Goal: Task Accomplishment & Management: Use online tool/utility

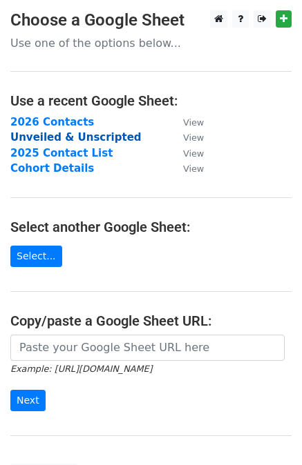
click at [61, 135] on strong "Unveiled & Unscripted" at bounding box center [75, 137] width 131 height 12
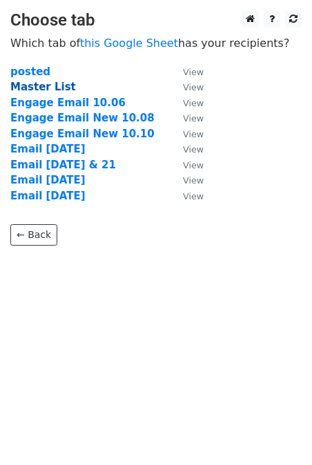
click at [41, 89] on strong "Master List" at bounding box center [43, 87] width 66 height 12
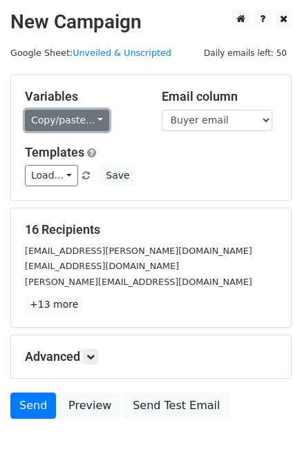
click at [57, 130] on link "Copy/paste..." at bounding box center [67, 120] width 84 height 21
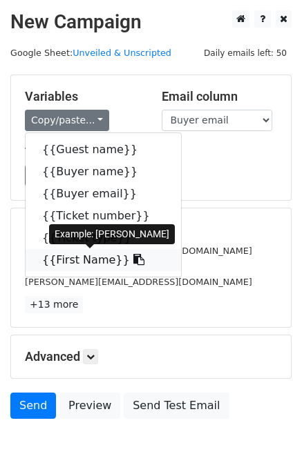
click at [70, 257] on link "{{First Name}}" at bounding box center [103, 260] width 155 height 22
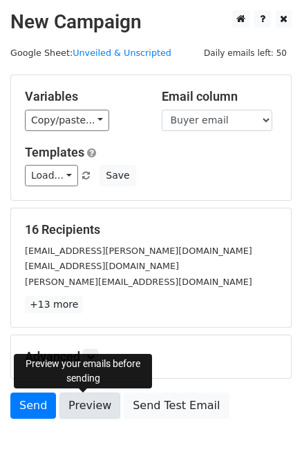
click at [84, 406] on link "Preview" at bounding box center [89, 406] width 61 height 26
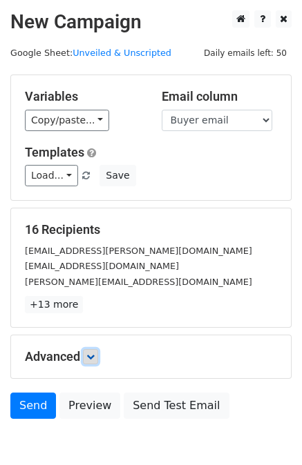
click at [95, 358] on icon at bounding box center [90, 357] width 8 height 8
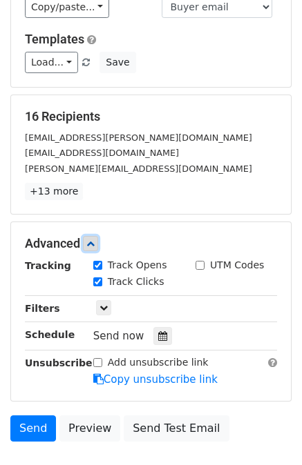
scroll to position [117, 0]
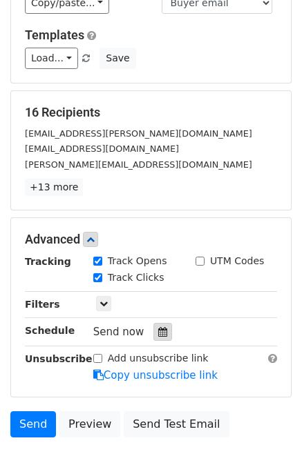
click at [159, 331] on icon at bounding box center [162, 332] width 9 height 10
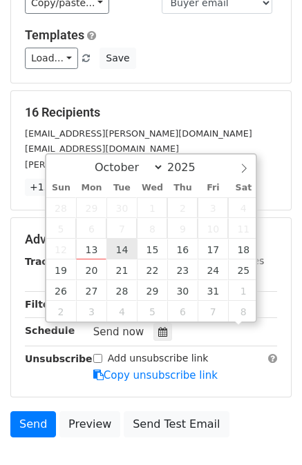
scroll to position [1, 0]
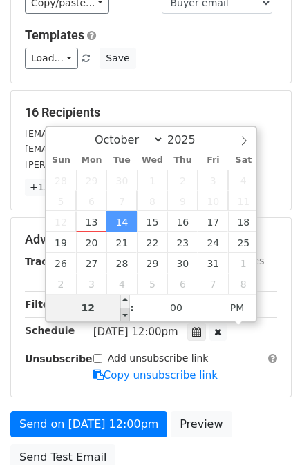
type input "2025-10-14 11:00"
type input "11"
click at [127, 313] on span at bounding box center [125, 315] width 10 height 14
type input "2025-10-14 10:00"
type input "10"
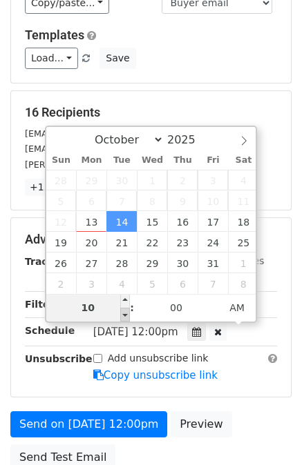
click at [127, 313] on span at bounding box center [125, 315] width 10 height 14
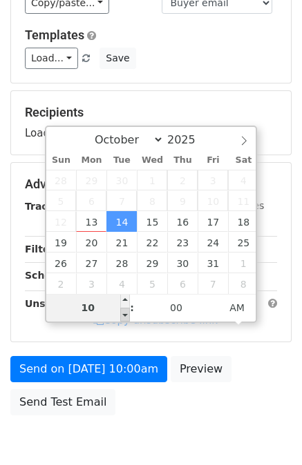
type input "2025-10-14 09:00"
type input "09"
click at [127, 313] on span at bounding box center [125, 315] width 10 height 14
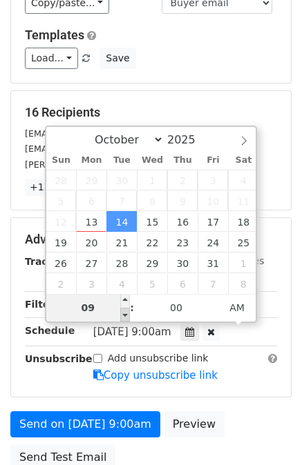
type input "2025-10-14 08:00"
type input "08"
click at [127, 313] on span at bounding box center [125, 315] width 10 height 14
click at [7, 356] on main "New Campaign Daily emails left: 50 Google Sheet: Unveiled & Unscripted Variable…" at bounding box center [151, 185] width 302 height 585
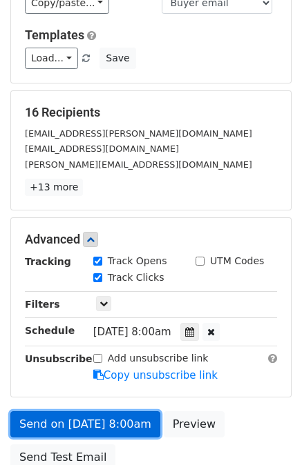
click at [99, 424] on link "Send on Oct 14 at 8:00am" at bounding box center [85, 424] width 150 height 26
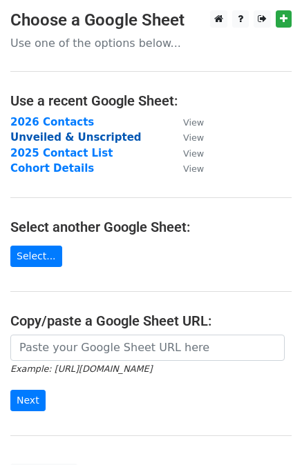
click at [73, 137] on strong "Unveiled & Unscripted" at bounding box center [75, 137] width 131 height 12
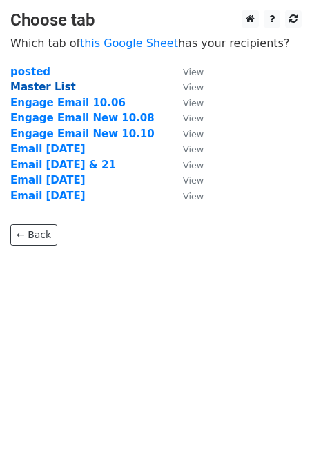
click at [43, 90] on strong "Master List" at bounding box center [43, 87] width 66 height 12
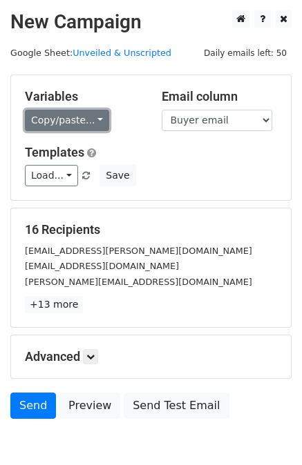
click at [68, 122] on link "Copy/paste..." at bounding box center [67, 120] width 84 height 21
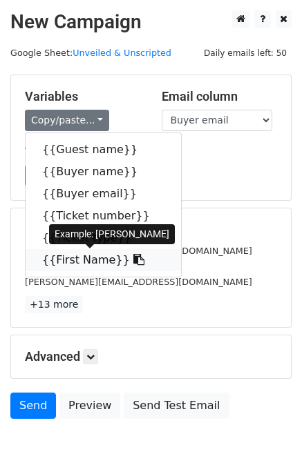
click at [58, 260] on link "{{First Name}}" at bounding box center [103, 260] width 155 height 22
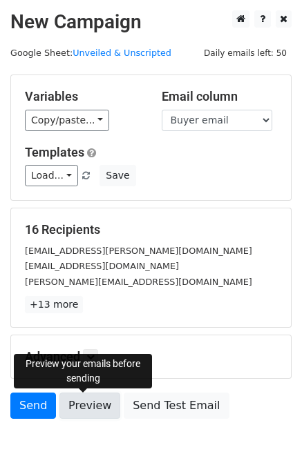
click at [79, 405] on link "Preview" at bounding box center [89, 406] width 61 height 26
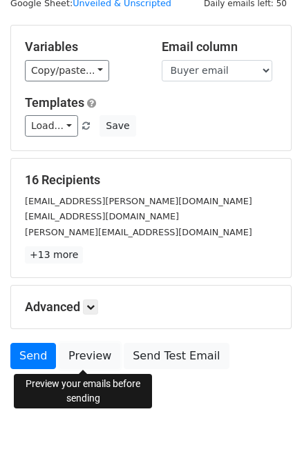
scroll to position [50, 0]
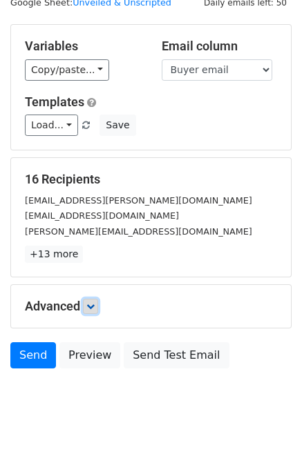
click at [86, 304] on link at bounding box center [90, 306] width 15 height 15
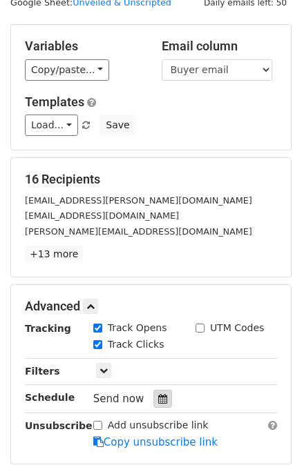
click at [158, 397] on icon at bounding box center [162, 399] width 9 height 10
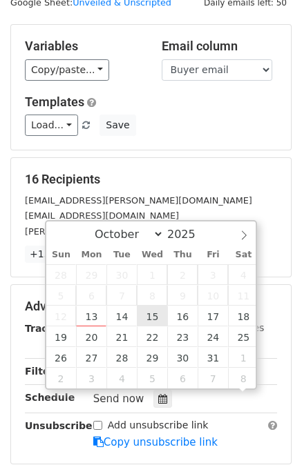
scroll to position [1, 0]
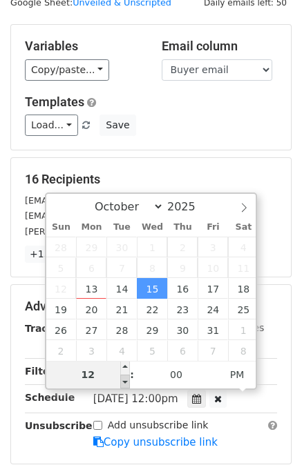
type input "[DATE] 11:00"
type input "11"
click at [122, 384] on span at bounding box center [125, 382] width 10 height 14
type input "[DATE] 10:00"
type input "10"
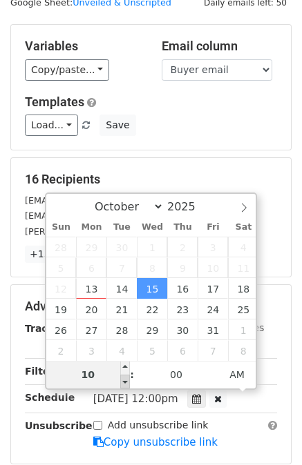
click at [122, 384] on span at bounding box center [125, 382] width 10 height 14
type input "[DATE] 09:00"
type input "09"
click at [122, 384] on span at bounding box center [125, 382] width 10 height 14
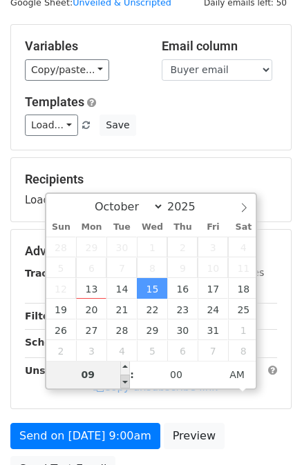
type input "[DATE] 08:00"
type input "08"
click at [122, 384] on span at bounding box center [125, 382] width 10 height 14
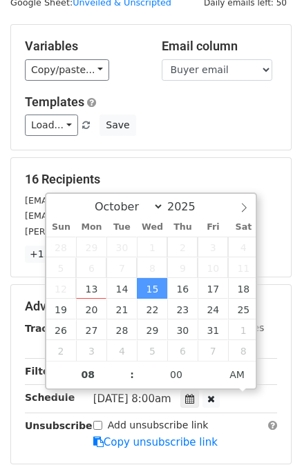
click at [20, 396] on div "Schedule" at bounding box center [48, 399] width 68 height 19
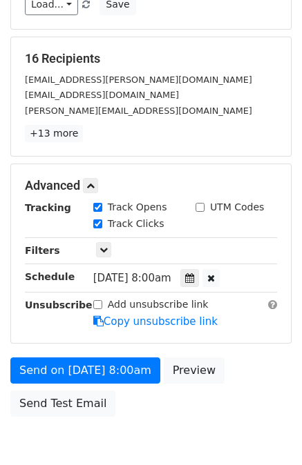
scroll to position [173, 0]
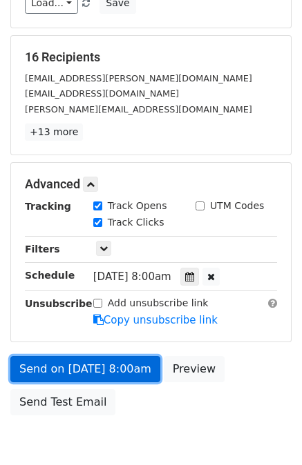
click at [79, 365] on link "Send on [DATE] 8:00am" at bounding box center [85, 369] width 150 height 26
